Goal: Find specific page/section: Find specific page/section

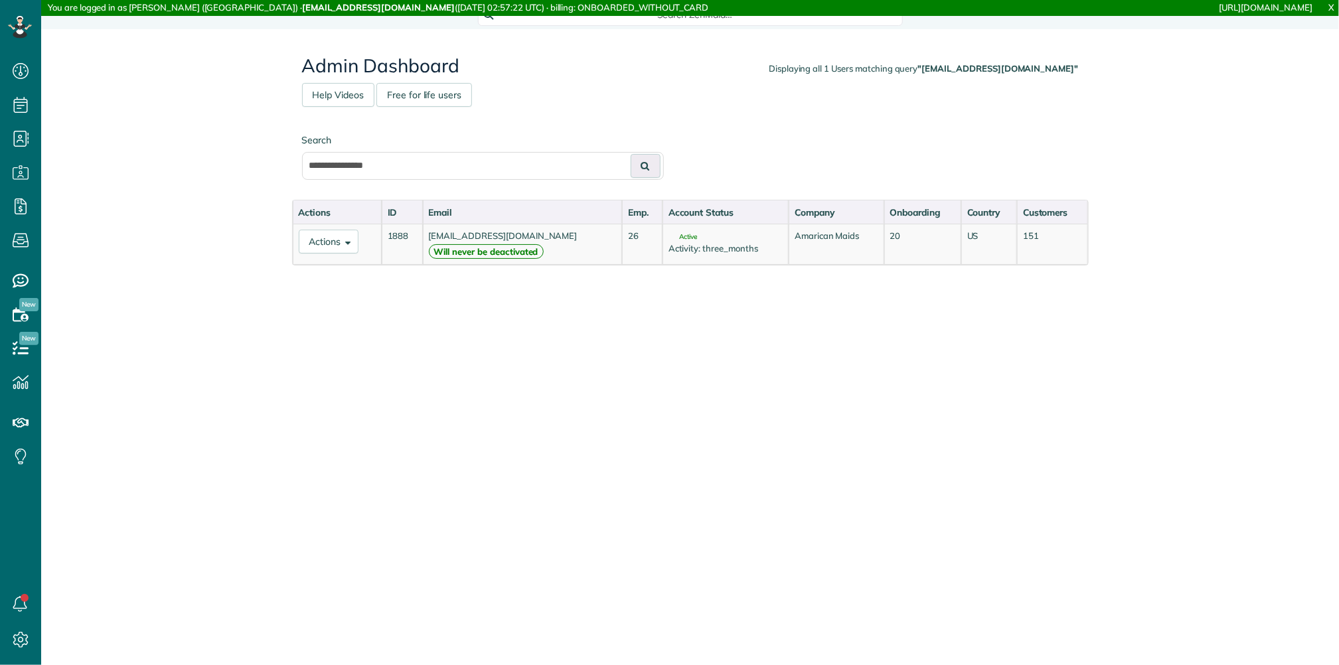
scroll to position [6, 6]
type input "**********"
click at [631, 154] on button at bounding box center [646, 166] width 30 height 24
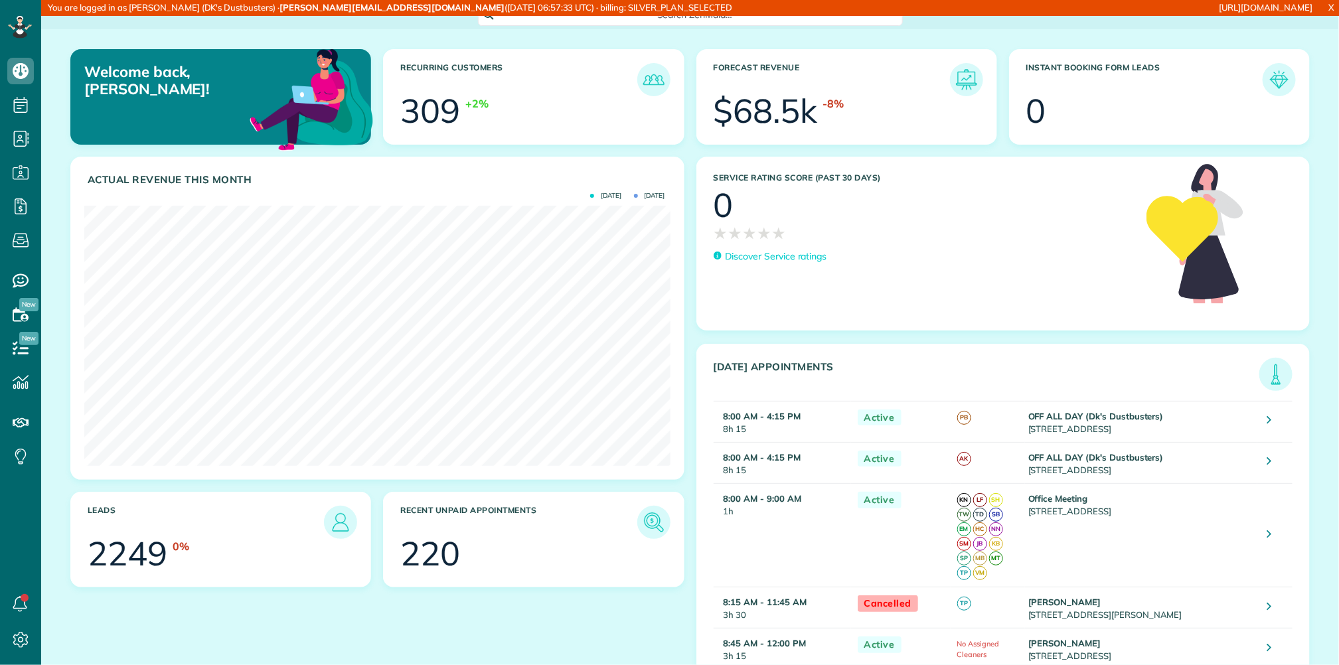
scroll to position [260, 586]
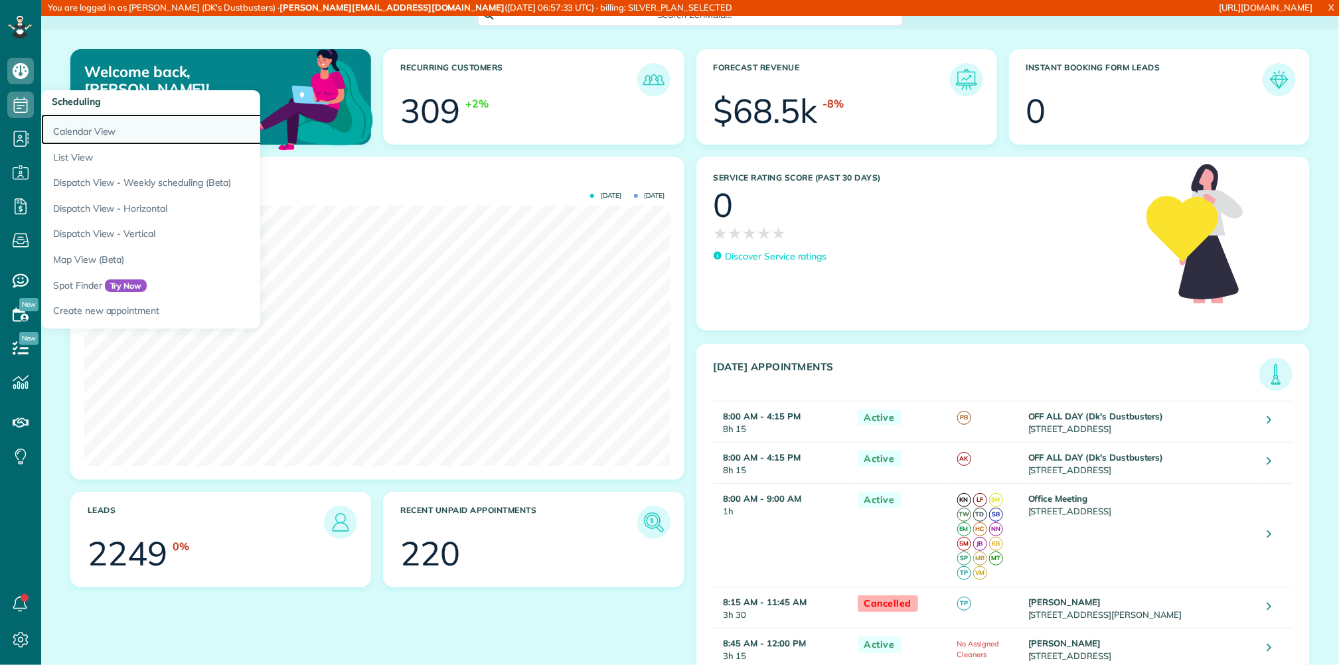
click at [68, 122] on link "Calendar View" at bounding box center [207, 129] width 332 height 31
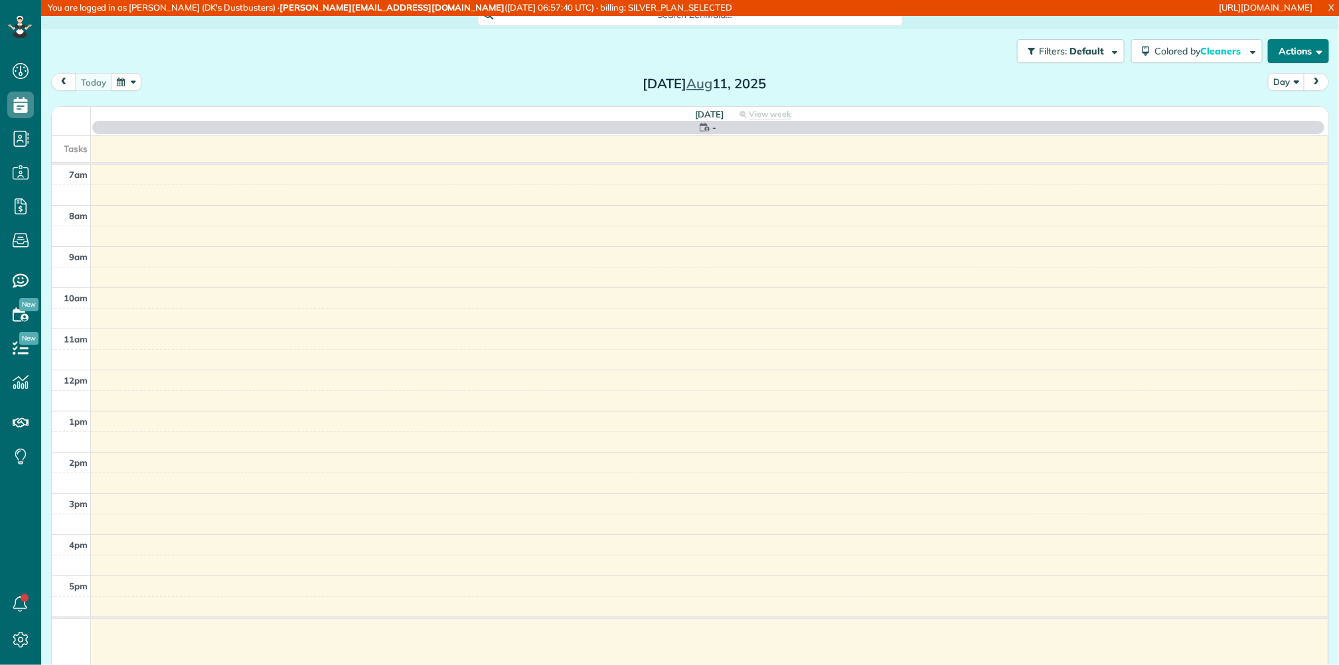
scroll to position [6, 6]
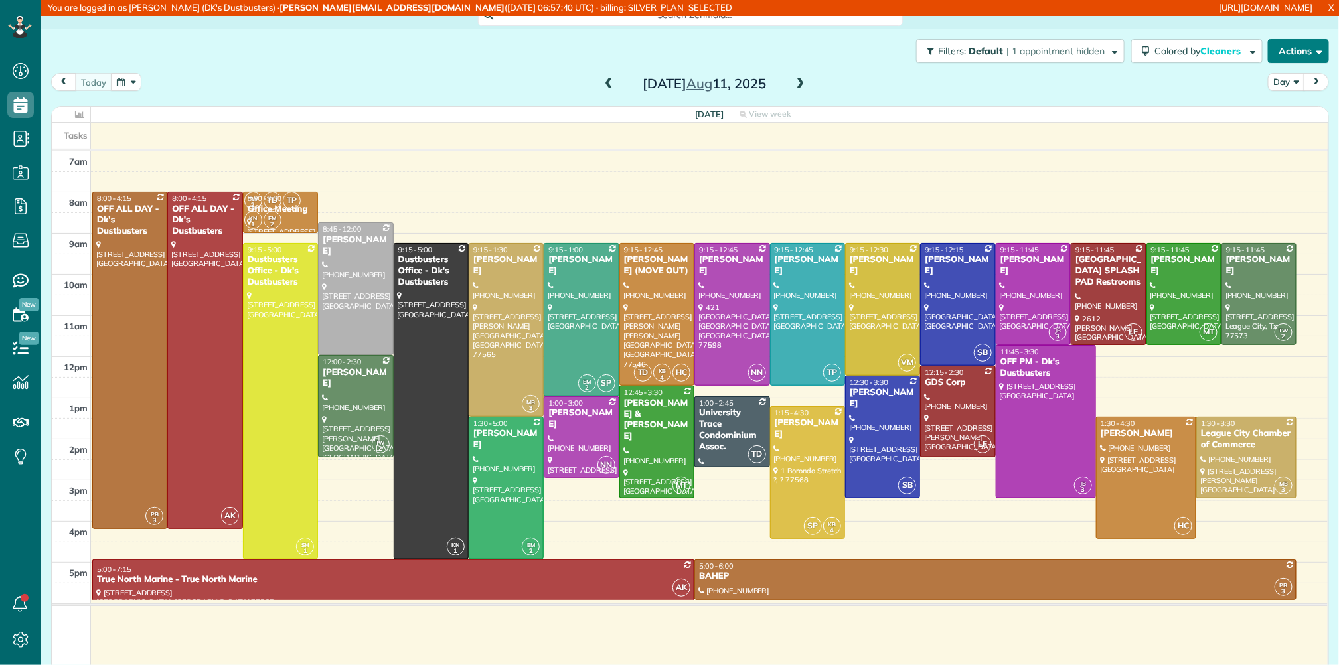
click at [1303, 43] on button "Actions" at bounding box center [1298, 51] width 61 height 24
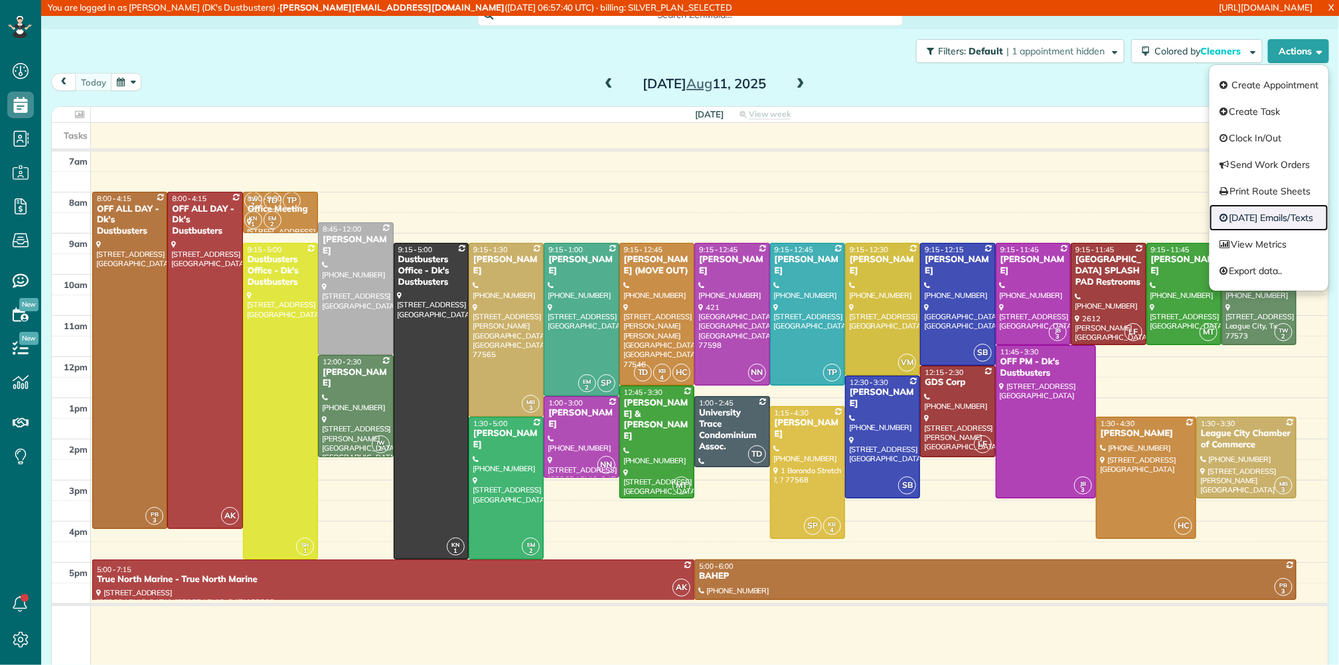
click at [1288, 221] on link "Today's Emails/Texts" at bounding box center [1269, 218] width 119 height 27
